Goal: Book appointment/travel/reservation

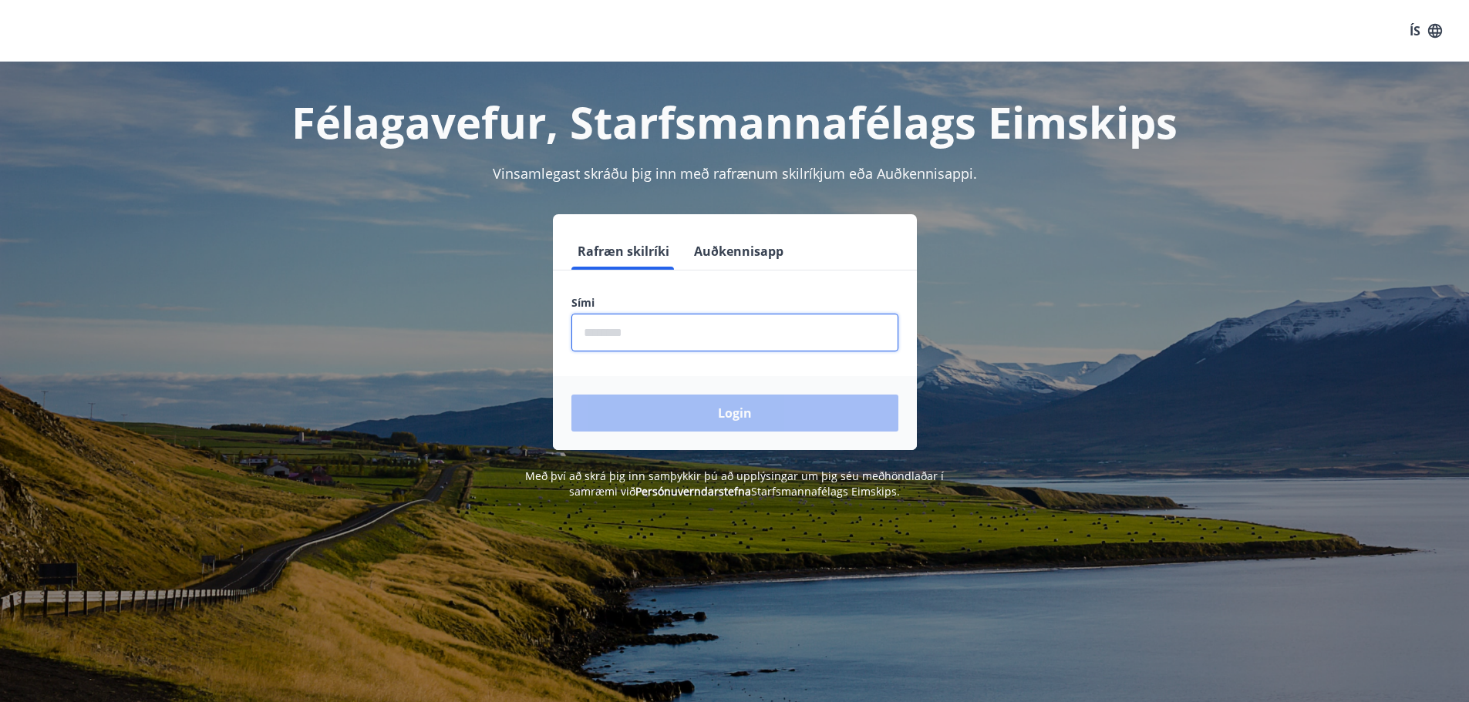
click at [672, 334] on input "phone" at bounding box center [734, 333] width 327 height 38
type input "********"
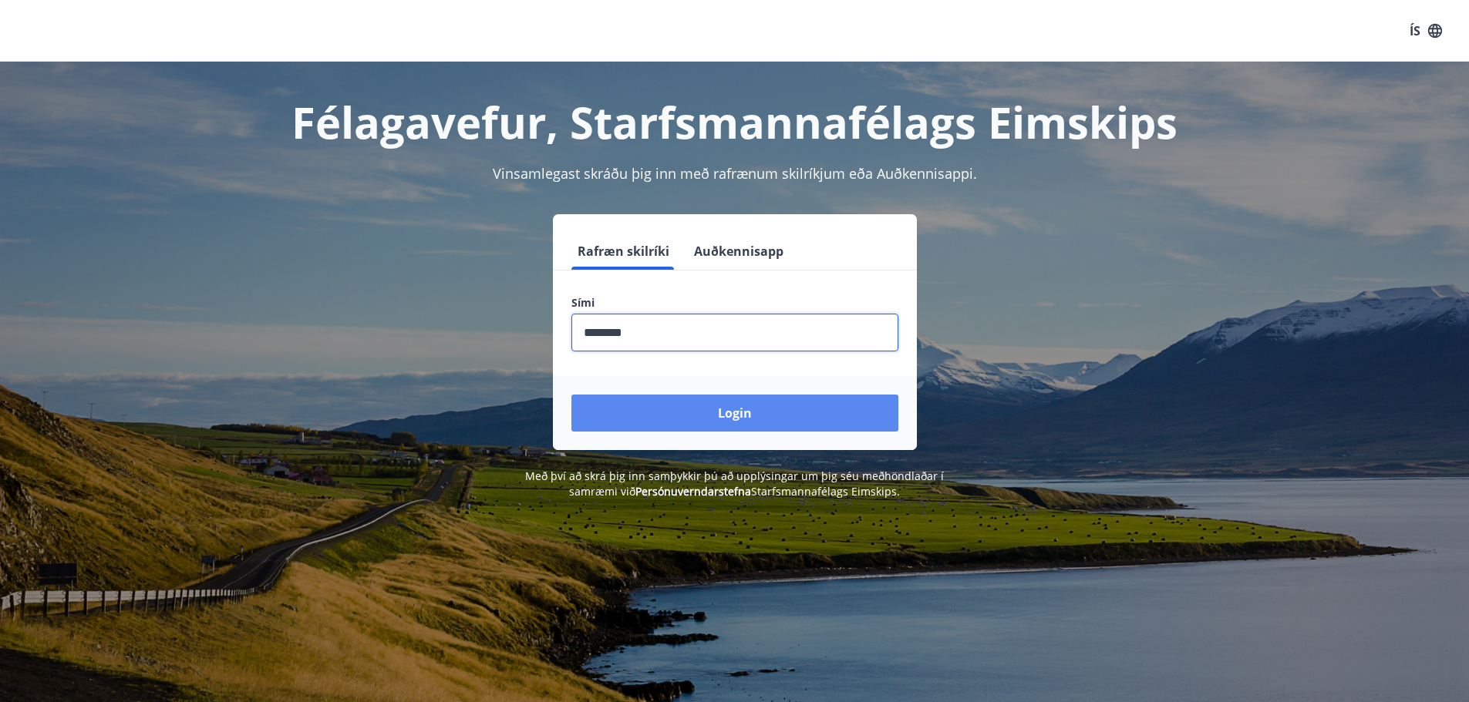
click at [717, 409] on button "Login" at bounding box center [734, 413] width 327 height 37
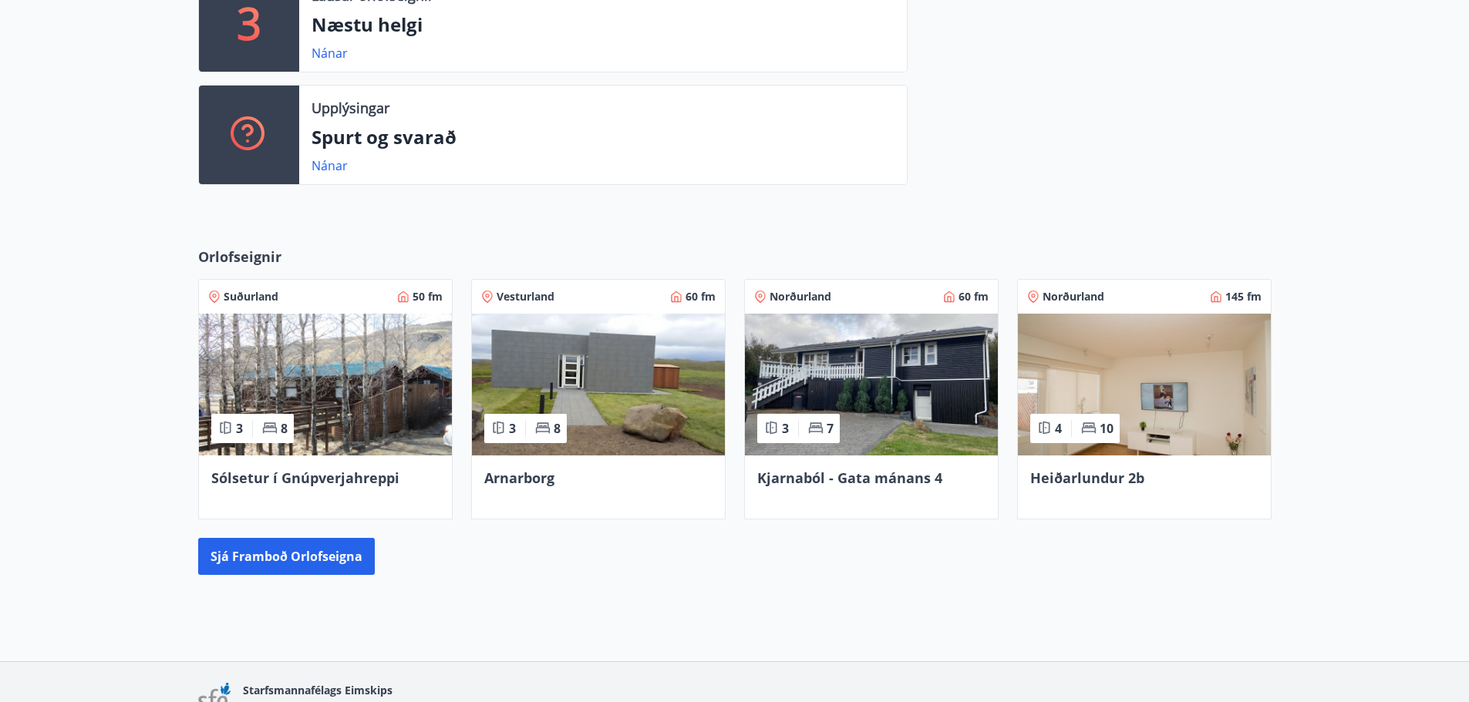
scroll to position [463, 0]
click at [305, 552] on button "Sjá framboð orlofseigna" at bounding box center [286, 555] width 177 height 37
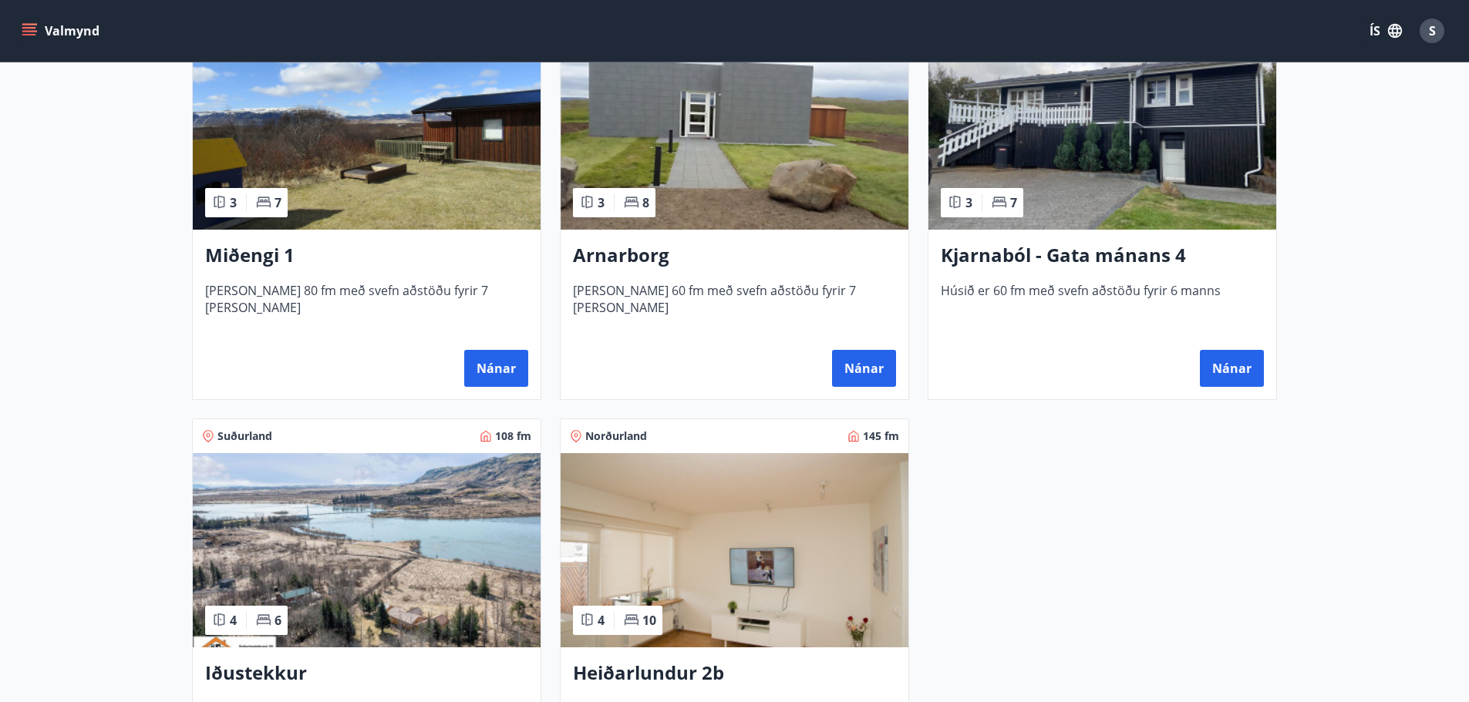
scroll to position [848, 0]
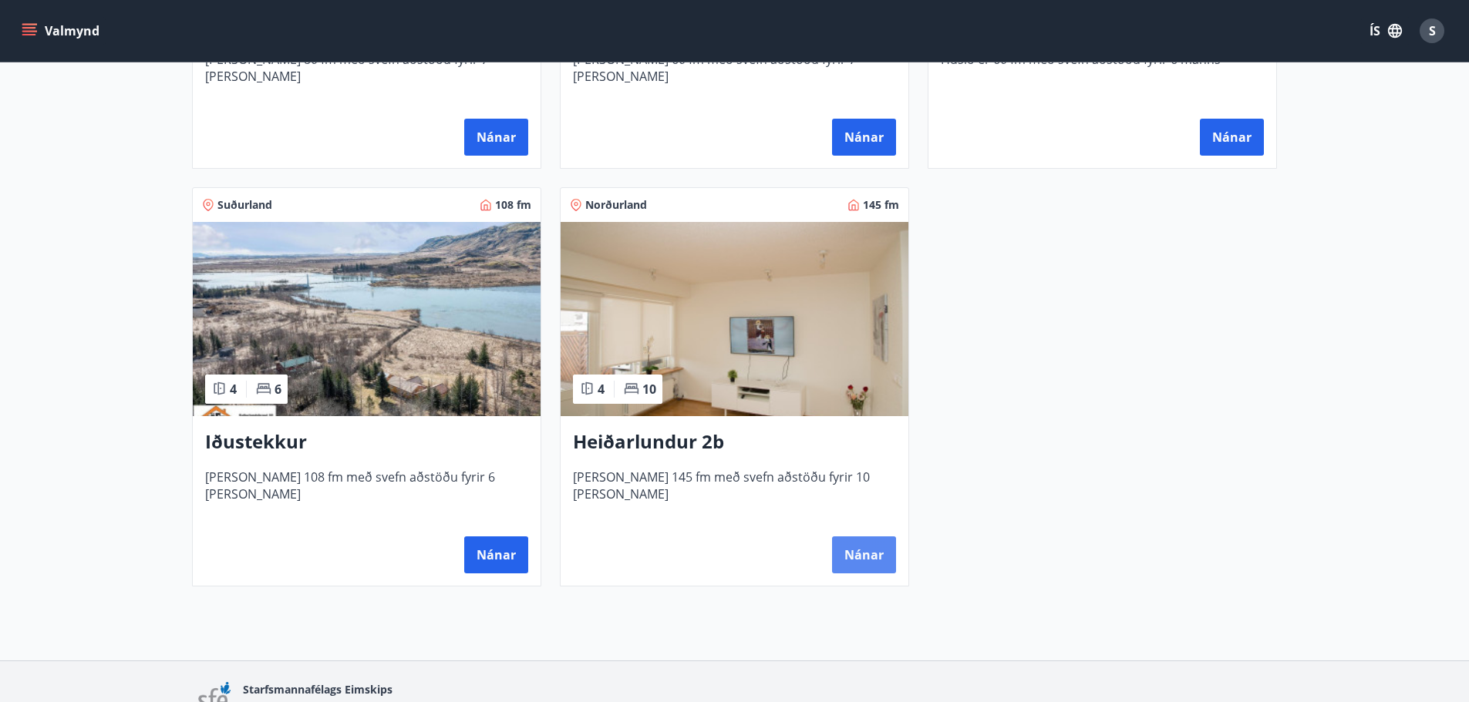
click at [877, 553] on button "Nánar" at bounding box center [864, 555] width 64 height 37
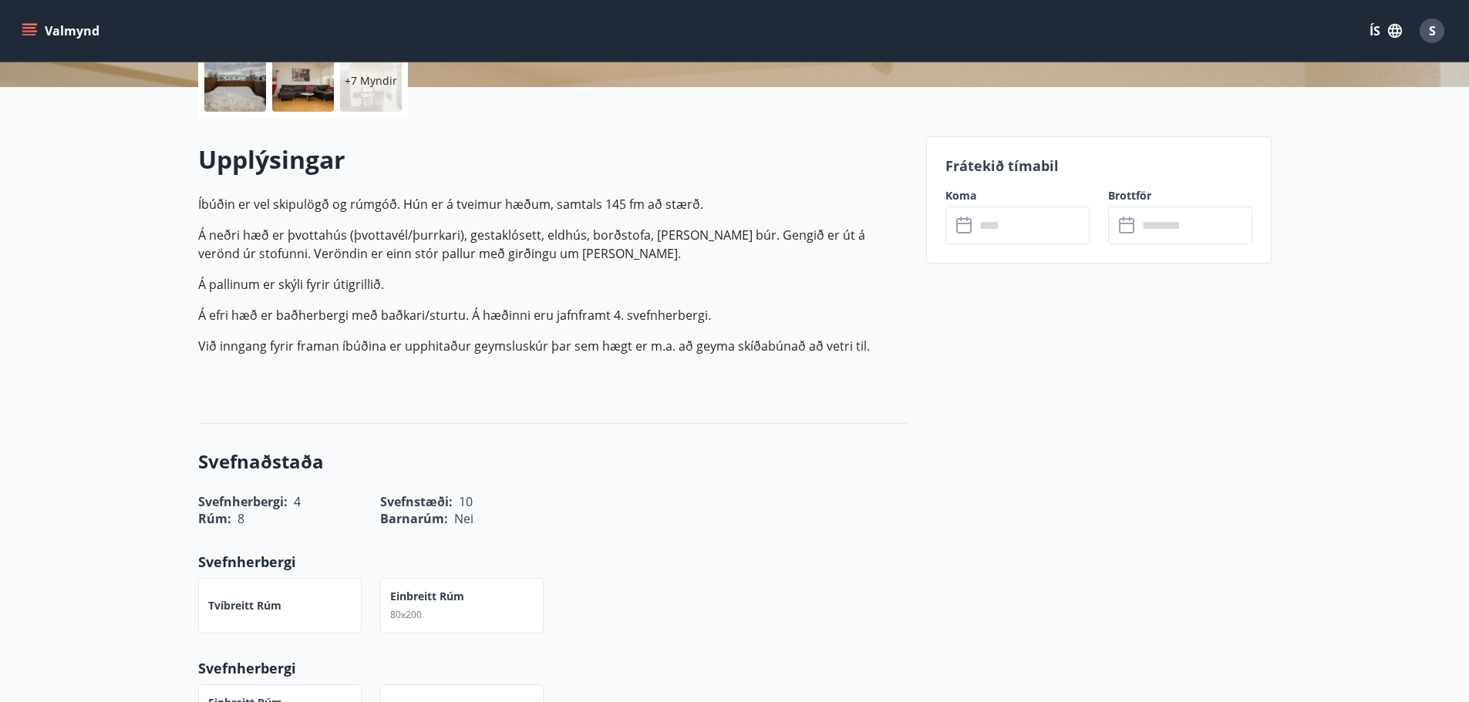
scroll to position [386, 0]
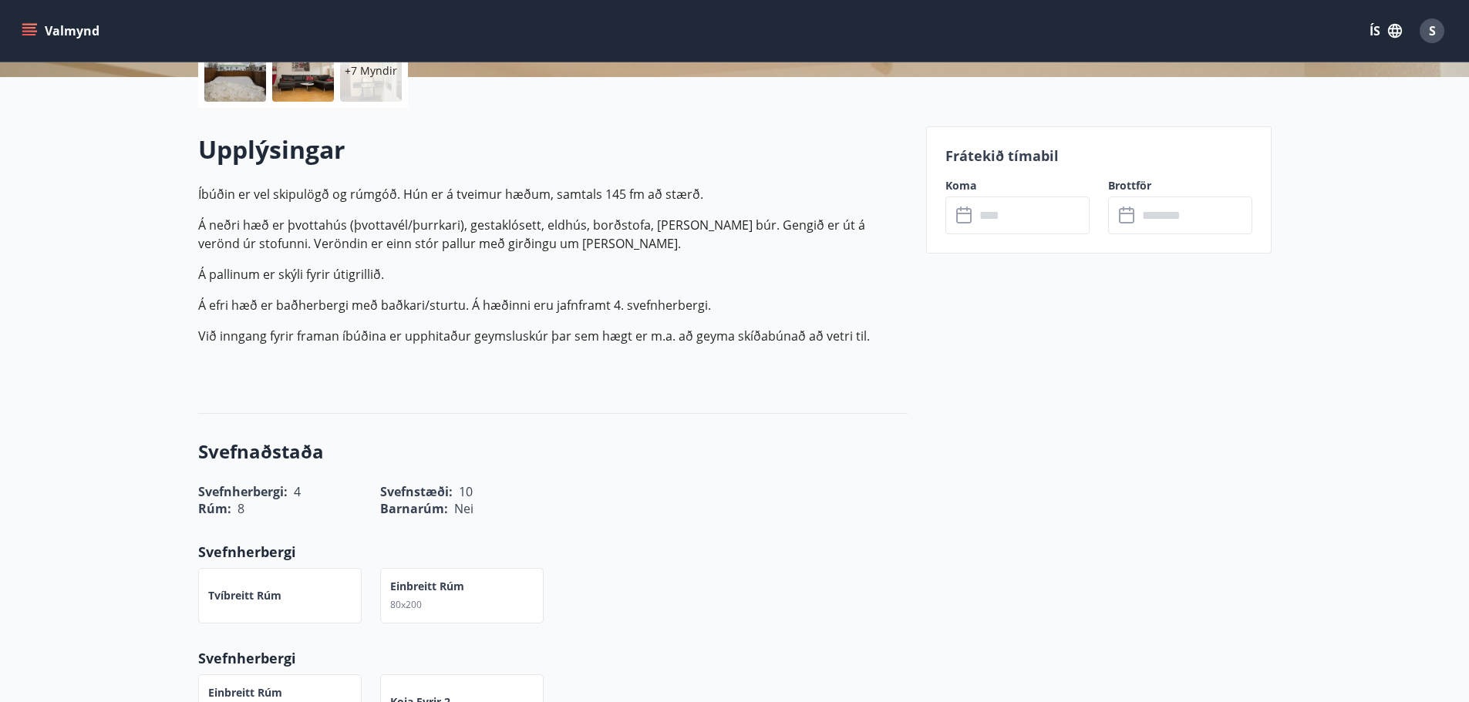
click at [1002, 224] on input "text" at bounding box center [1032, 216] width 115 height 38
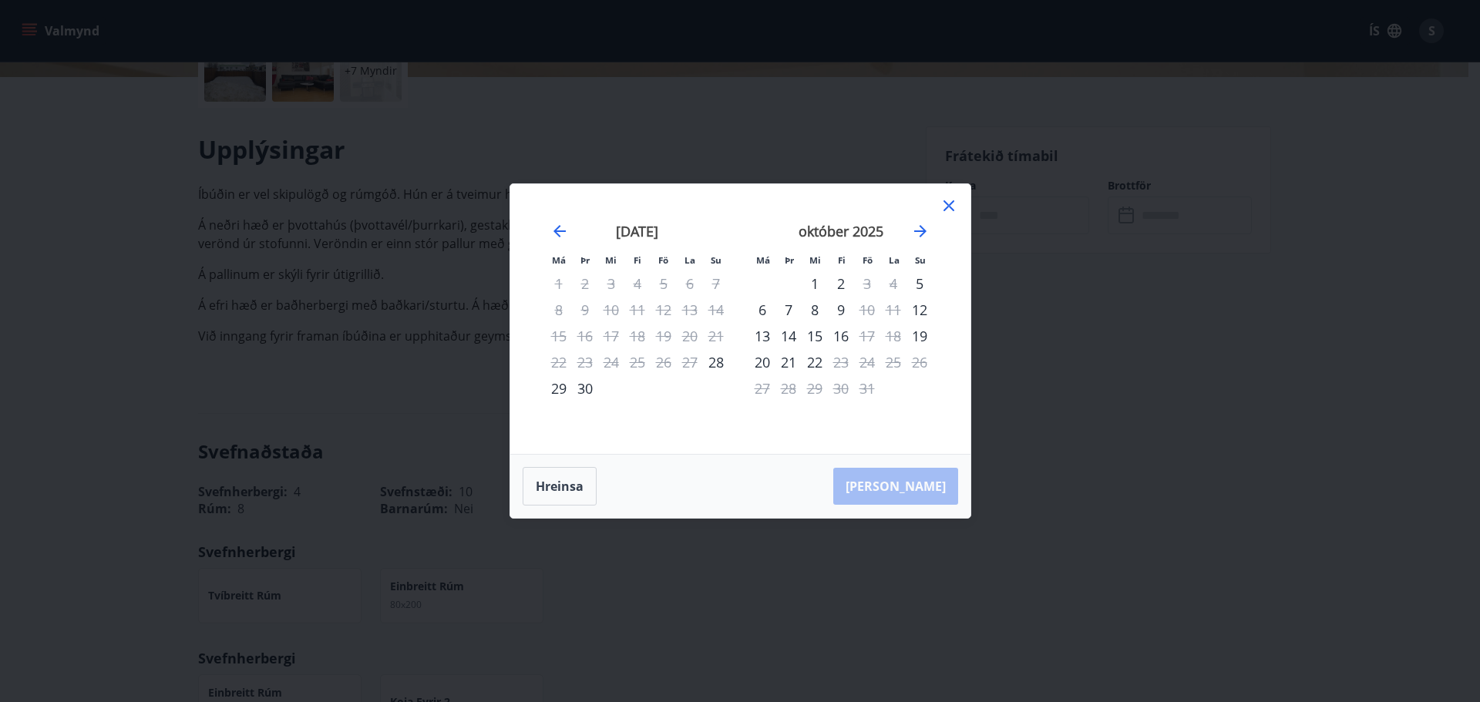
click at [948, 206] on icon at bounding box center [949, 206] width 2 height 2
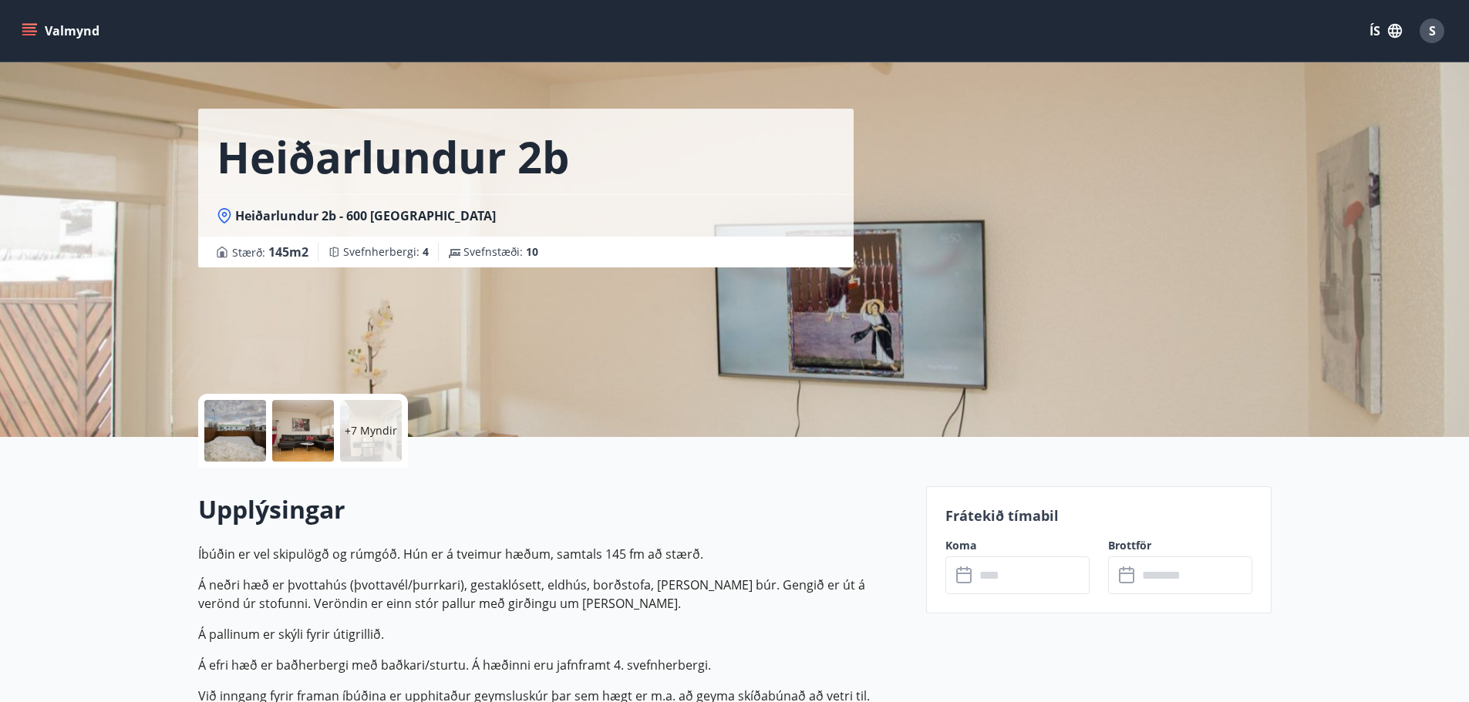
scroll to position [0, 0]
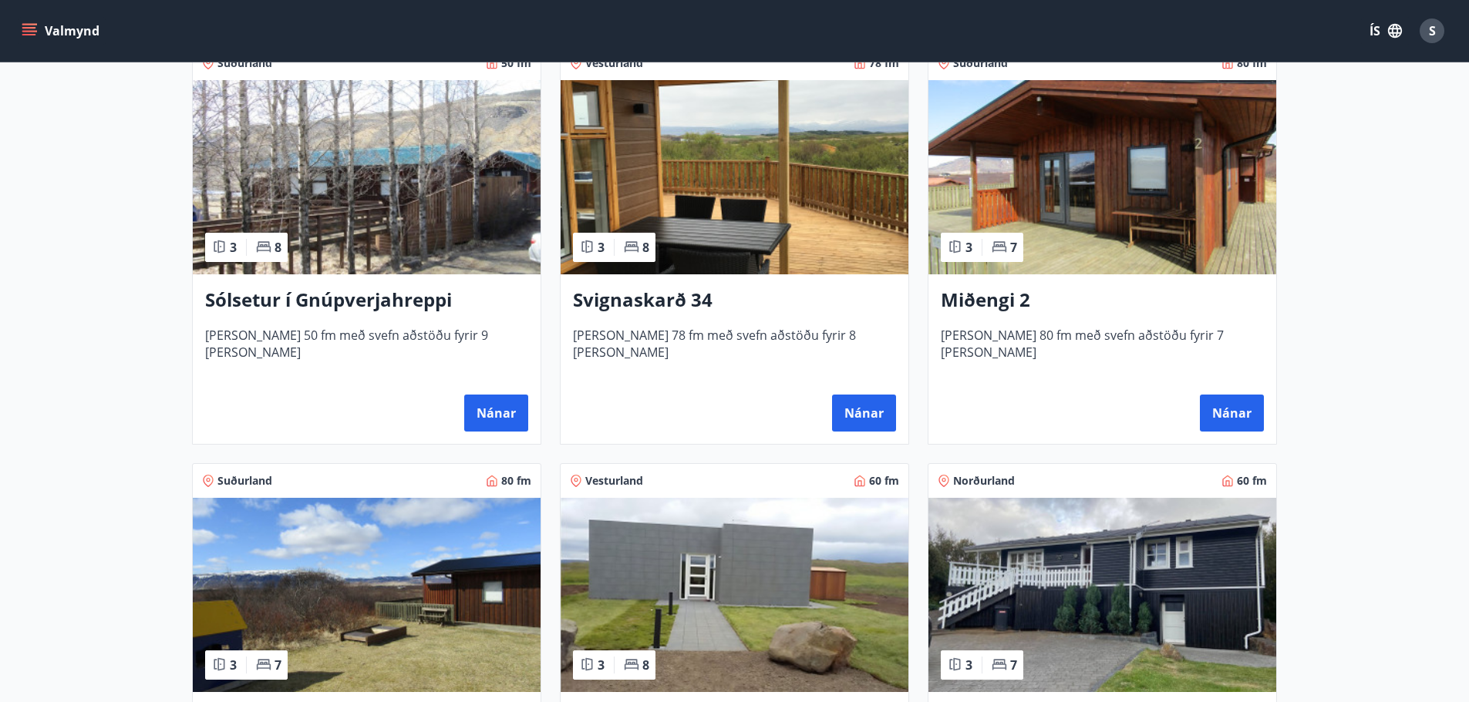
scroll to position [231, 0]
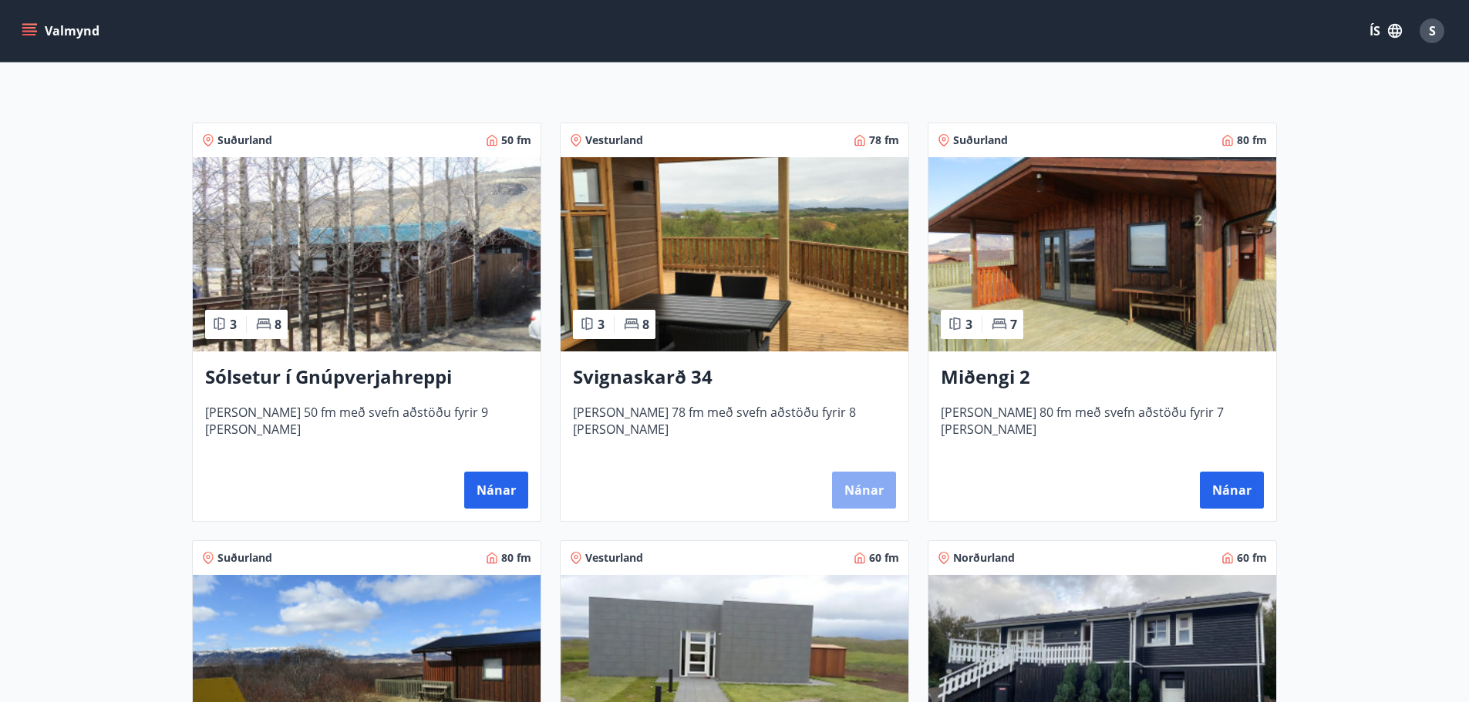
click at [846, 492] on button "Nánar" at bounding box center [864, 490] width 64 height 37
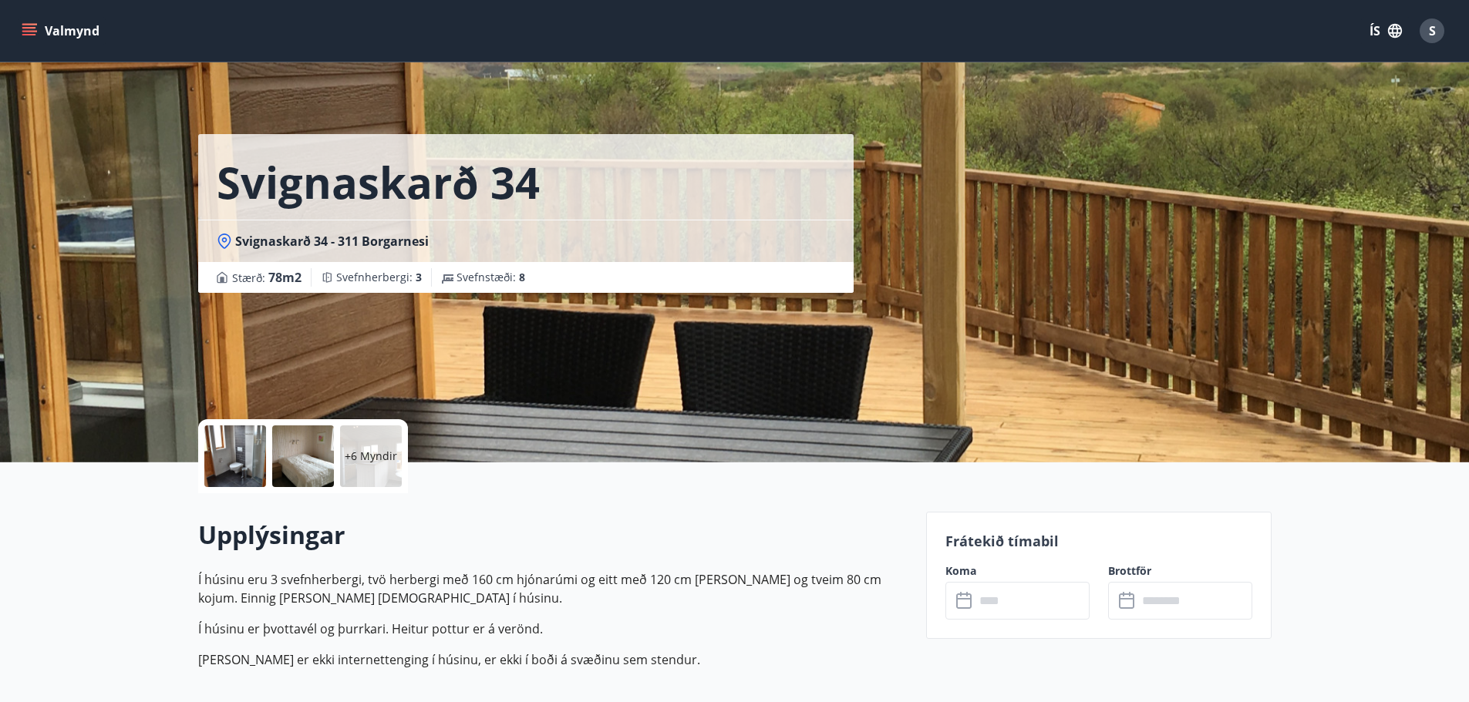
click at [1017, 594] on input "text" at bounding box center [1032, 601] width 115 height 38
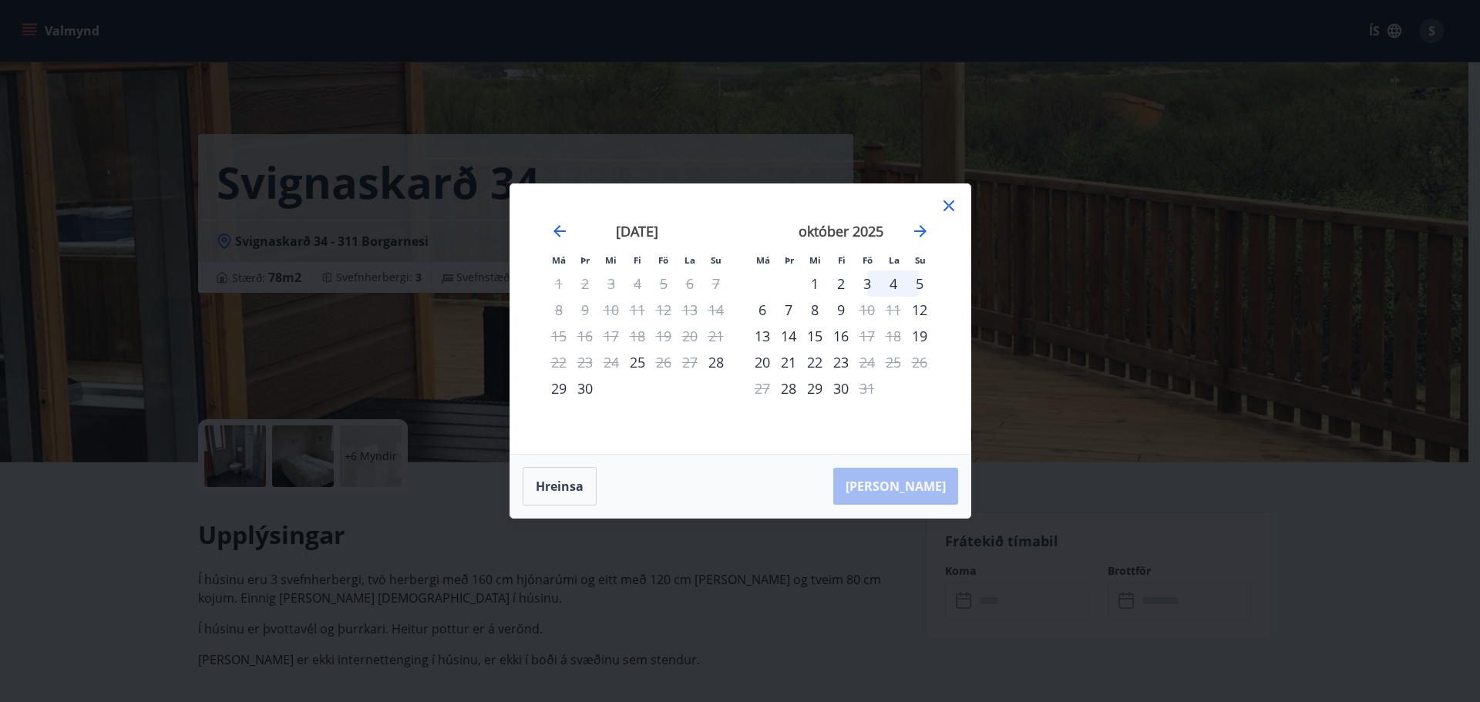
click at [945, 202] on icon at bounding box center [949, 205] width 11 height 11
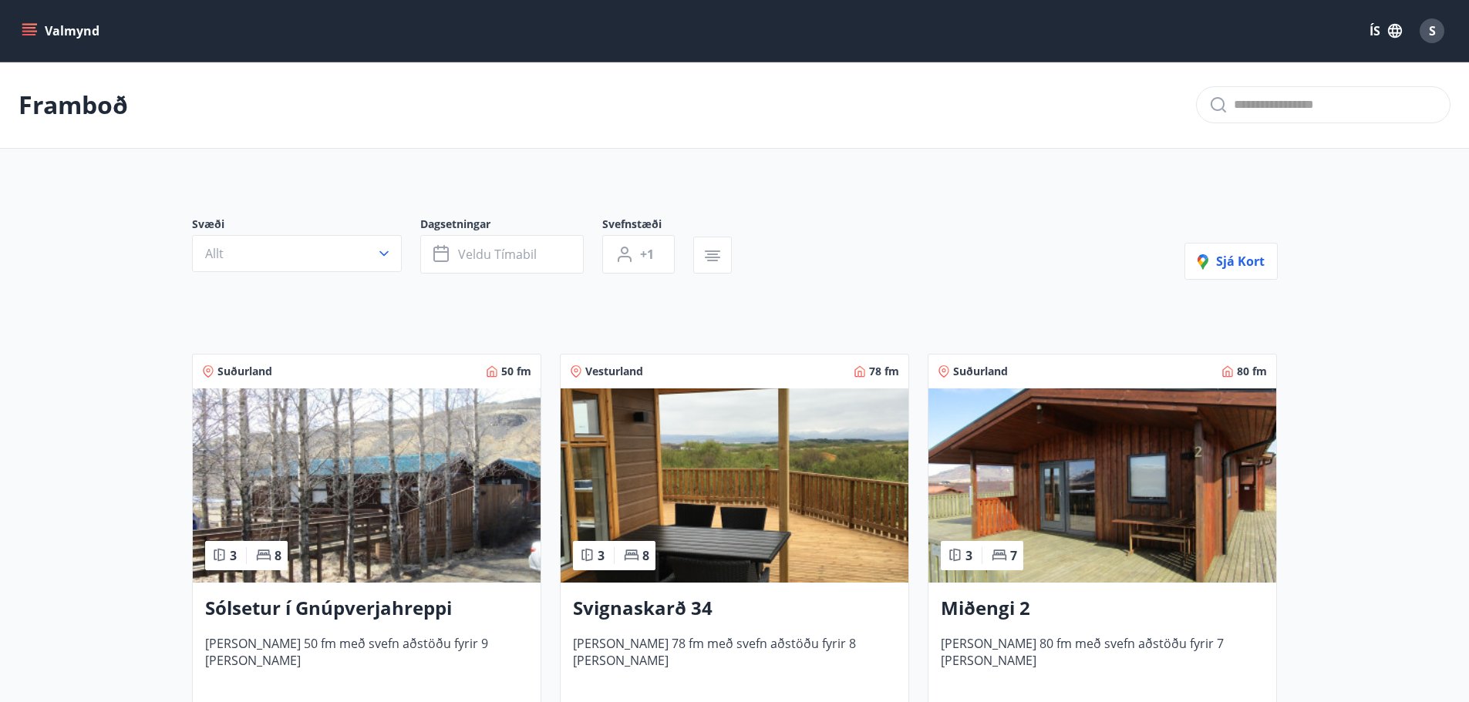
click at [1045, 526] on img at bounding box center [1102, 486] width 348 height 194
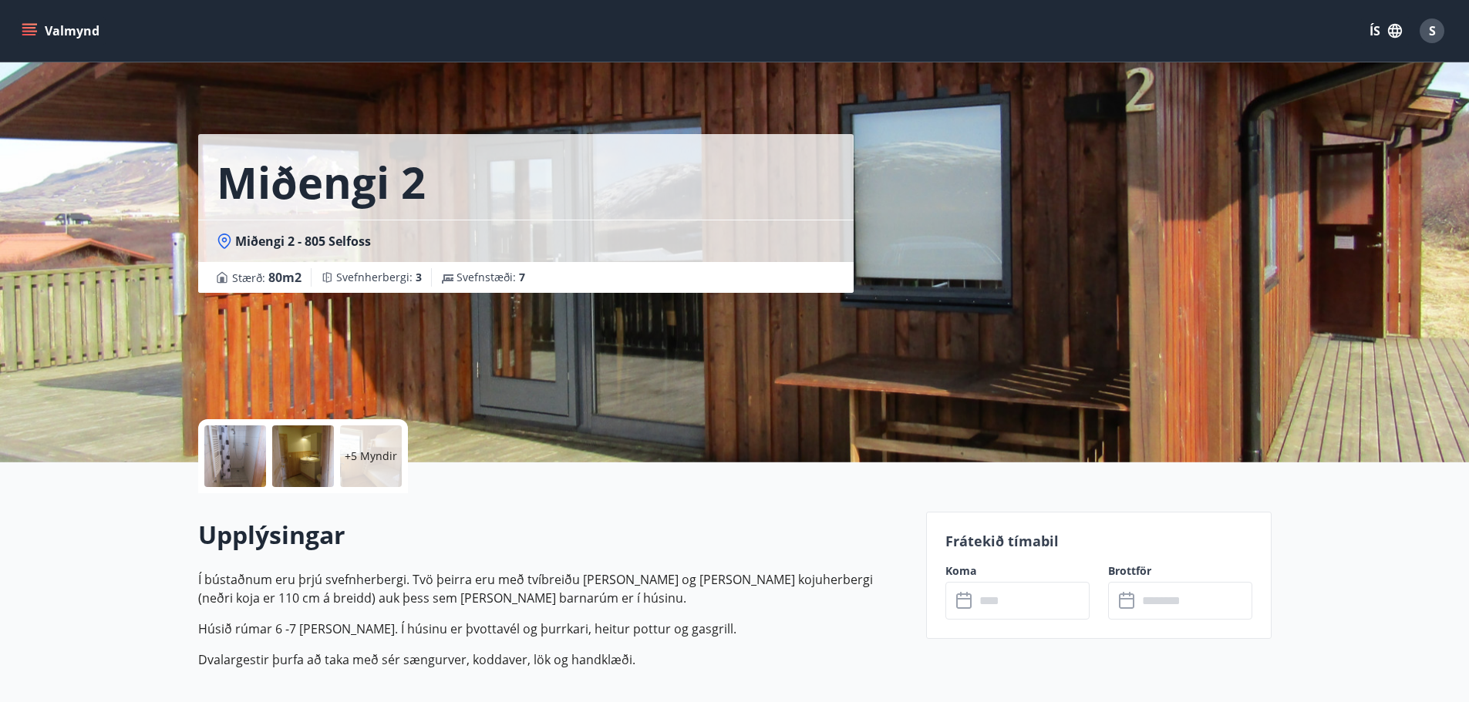
click at [995, 599] on input "text" at bounding box center [1032, 601] width 115 height 38
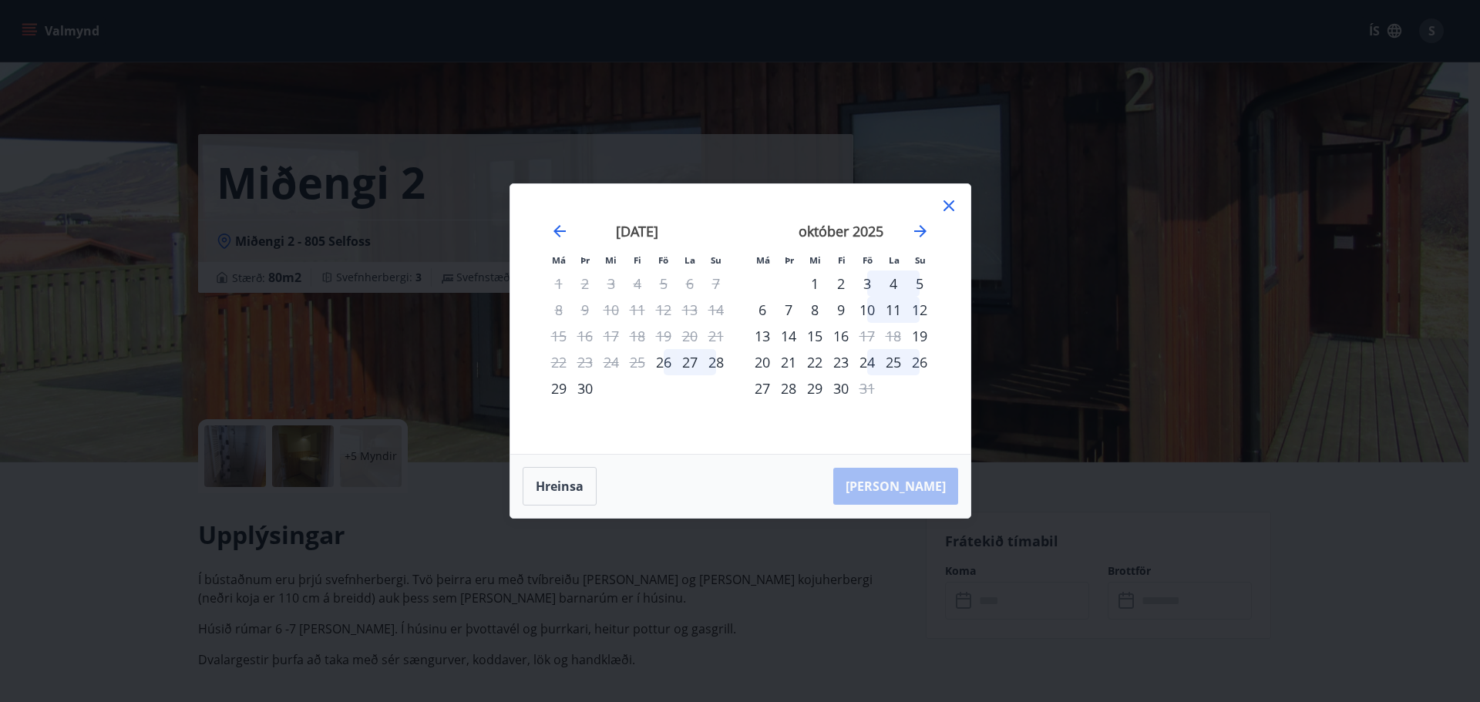
click at [948, 207] on icon at bounding box center [949, 206] width 19 height 19
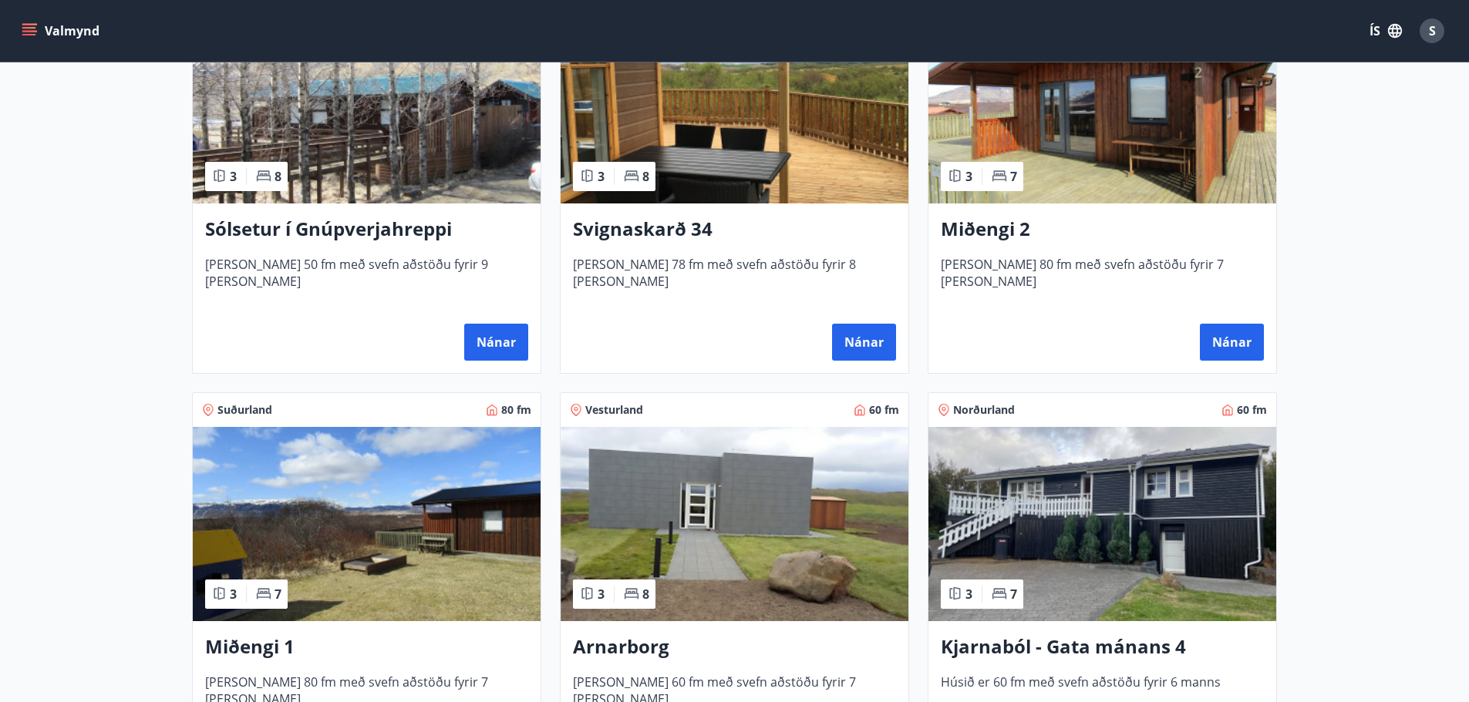
scroll to position [386, 0]
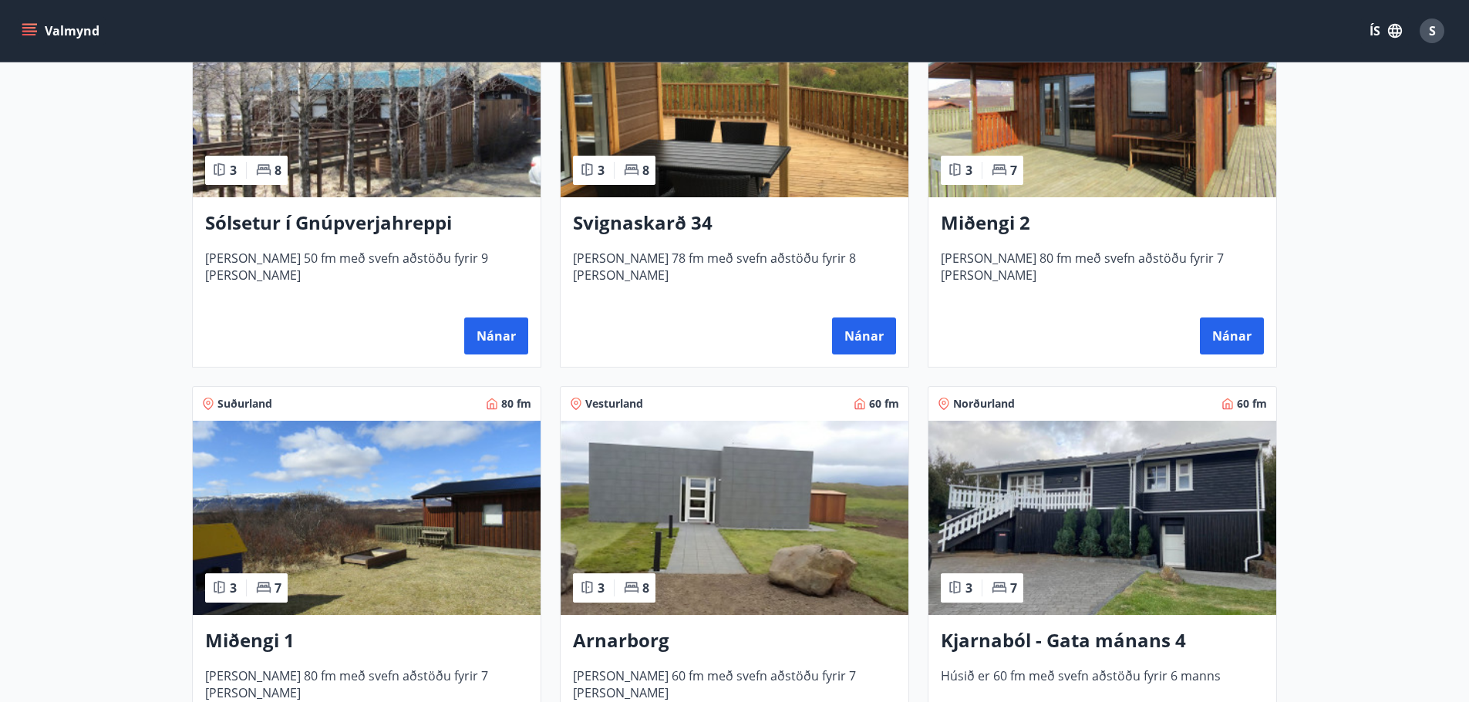
click at [394, 489] on img at bounding box center [367, 518] width 348 height 194
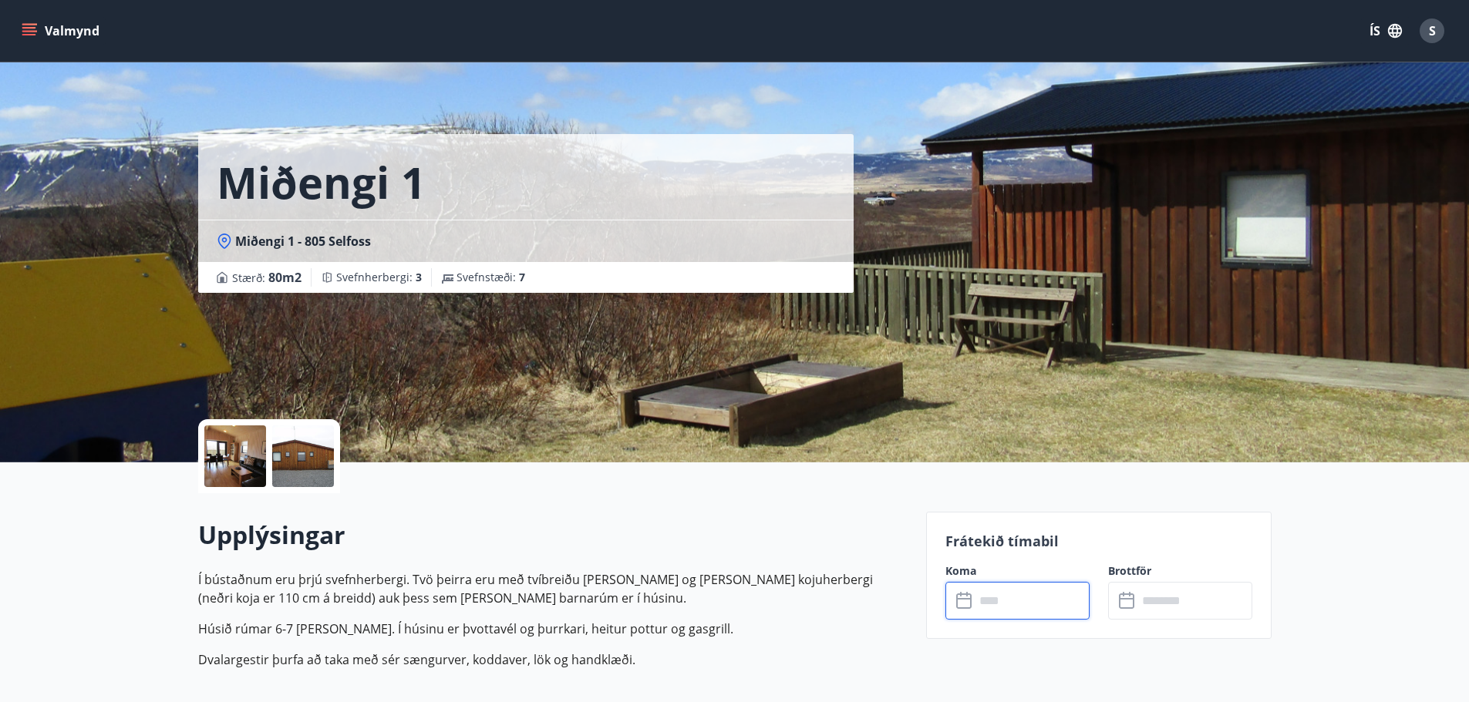
click at [988, 599] on input "text" at bounding box center [1032, 601] width 115 height 38
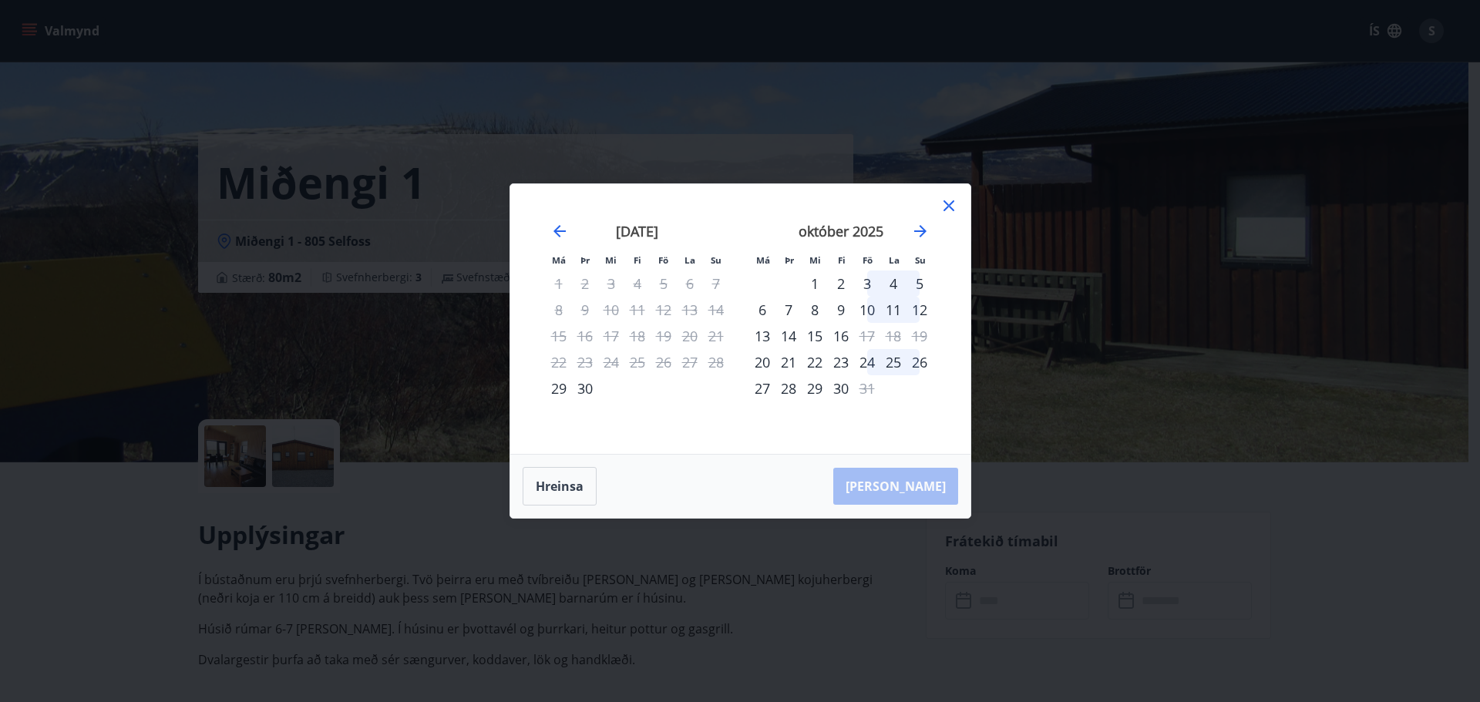
click at [951, 210] on icon at bounding box center [949, 206] width 19 height 19
